Goal: Find specific page/section: Find specific page/section

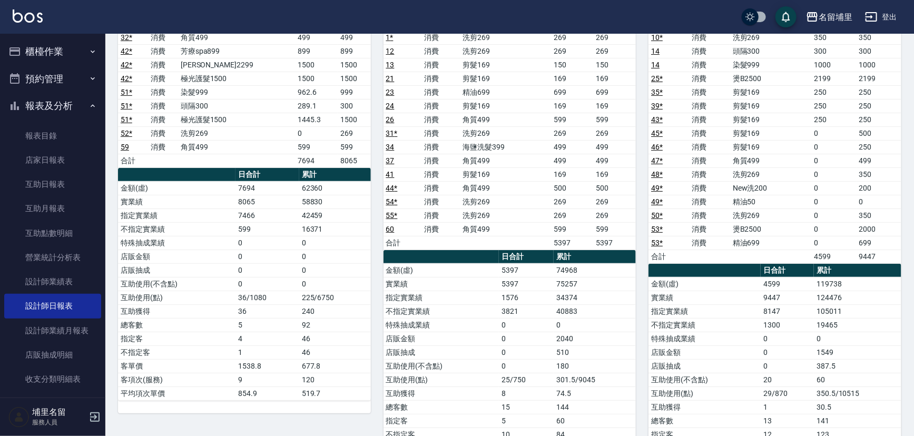
scroll to position [235, 0]
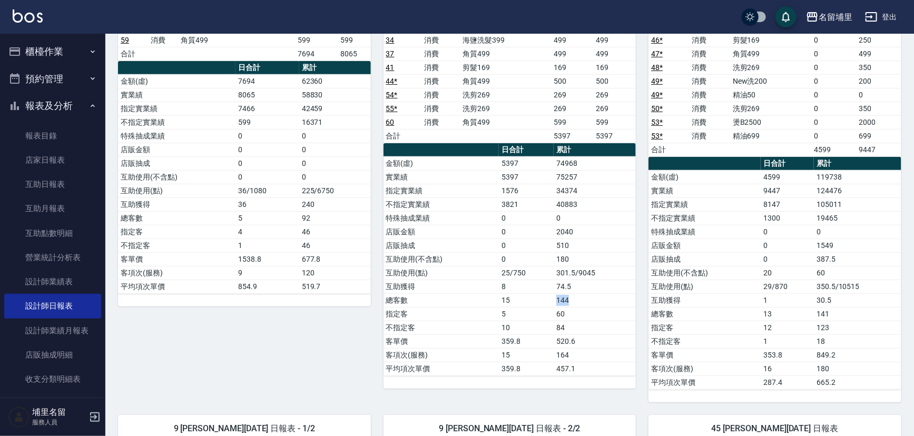
drag, startPoint x: 548, startPoint y: 300, endPoint x: 621, endPoint y: 302, distance: 72.7
click at [621, 302] on tr "總客數 15 144" at bounding box center [510, 301] width 253 height 14
click at [622, 302] on td "144" at bounding box center [595, 301] width 82 height 14
click at [612, 304] on td "144" at bounding box center [595, 301] width 82 height 14
drag, startPoint x: 169, startPoint y: 219, endPoint x: 330, endPoint y: 218, distance: 161.3
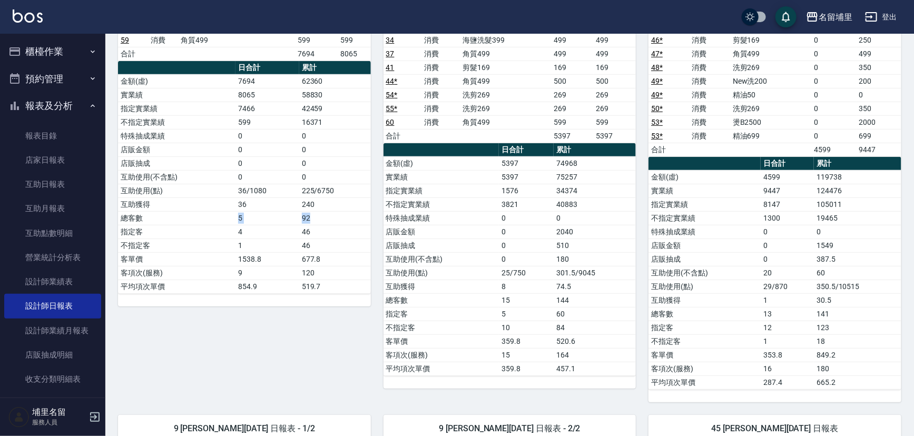
click at [330, 218] on tr "總客數 5 92" at bounding box center [244, 218] width 253 height 14
click at [330, 218] on td "92" at bounding box center [335, 218] width 72 height 14
click at [47, 185] on link "互助日報表" at bounding box center [52, 184] width 97 height 24
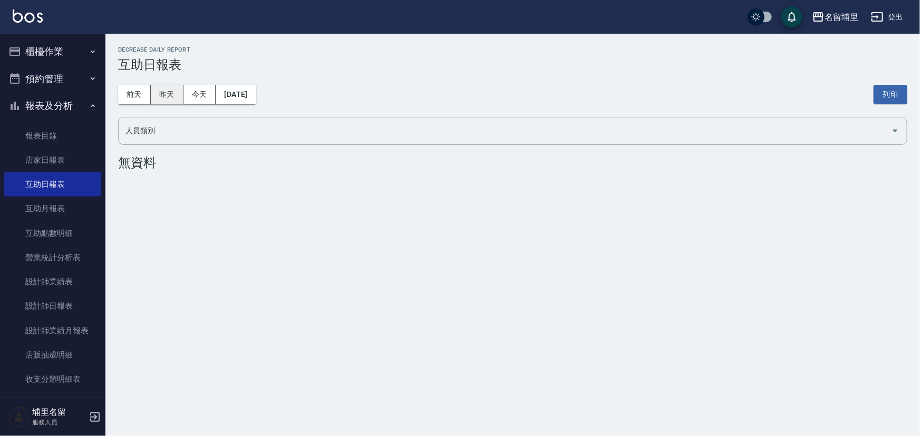
click at [174, 90] on button "昨天" at bounding box center [167, 95] width 33 height 20
